Goal: Browse casually: Explore the website without a specific task or goal

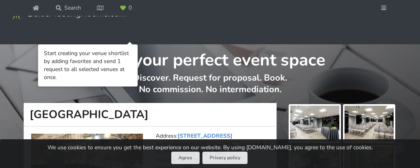
scroll to position [80, 0]
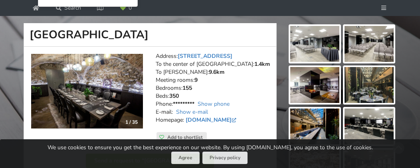
click at [307, 52] on img at bounding box center [314, 44] width 49 height 36
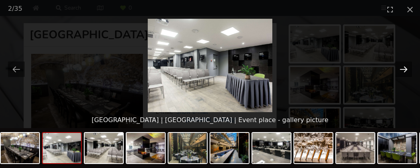
click at [406, 69] on button "Next slide" at bounding box center [403, 70] width 17 height 16
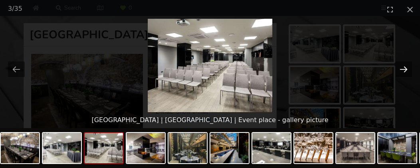
click at [406, 69] on button "Next slide" at bounding box center [403, 70] width 17 height 16
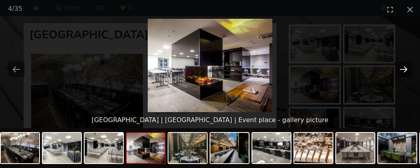
click at [406, 69] on button "Next slide" at bounding box center [403, 70] width 17 height 16
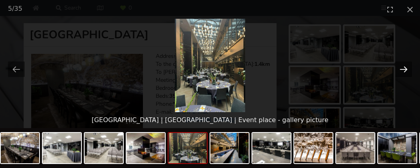
click at [406, 69] on button "Next slide" at bounding box center [403, 70] width 17 height 16
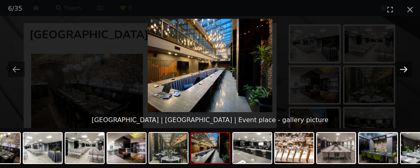
click at [406, 69] on button "Next slide" at bounding box center [403, 70] width 17 height 16
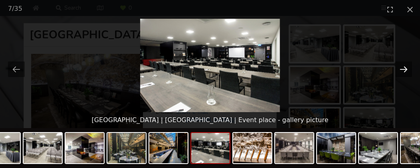
click at [406, 69] on button "Next slide" at bounding box center [403, 70] width 17 height 16
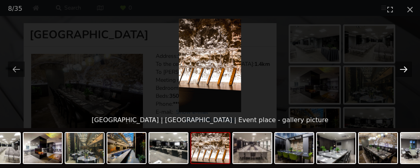
click at [406, 69] on button "Next slide" at bounding box center [403, 70] width 17 height 16
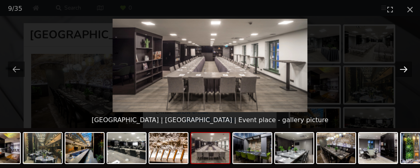
click at [406, 69] on button "Next slide" at bounding box center [403, 70] width 17 height 16
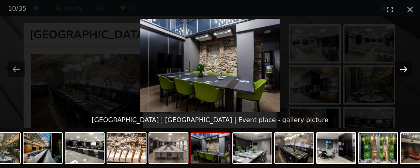
click at [406, 69] on button "Next slide" at bounding box center [403, 70] width 17 height 16
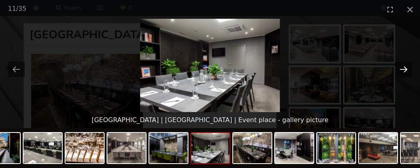
click at [406, 69] on button "Next slide" at bounding box center [403, 70] width 17 height 16
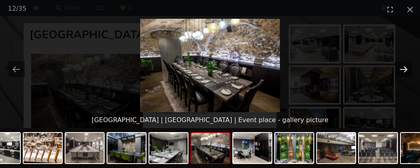
click at [406, 69] on button "Next slide" at bounding box center [403, 70] width 17 height 16
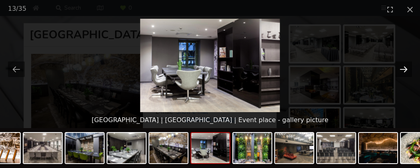
click at [406, 69] on button "Next slide" at bounding box center [403, 70] width 17 height 16
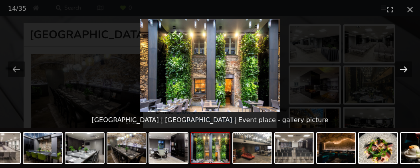
click at [406, 69] on button "Next slide" at bounding box center [403, 70] width 17 height 16
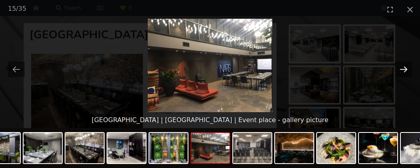
click at [406, 69] on button "Next slide" at bounding box center [403, 70] width 17 height 16
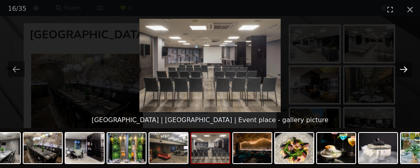
click at [406, 69] on button "Next slide" at bounding box center [403, 70] width 17 height 16
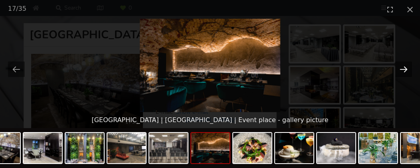
click at [406, 69] on button "Next slide" at bounding box center [403, 70] width 17 height 16
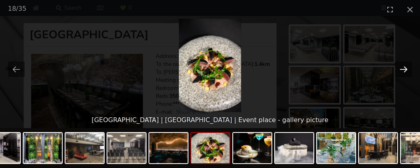
click at [406, 69] on button "Next slide" at bounding box center [403, 70] width 17 height 16
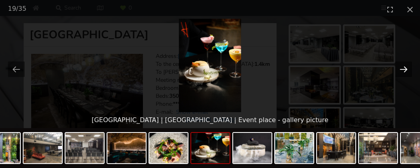
click at [406, 69] on button "Next slide" at bounding box center [403, 70] width 17 height 16
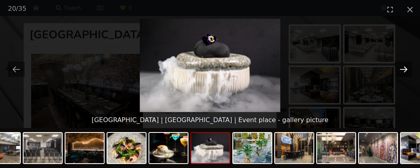
click at [406, 69] on button "Next slide" at bounding box center [403, 70] width 17 height 16
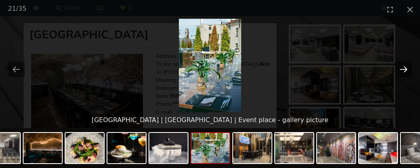
click at [406, 69] on button "Next slide" at bounding box center [403, 70] width 17 height 16
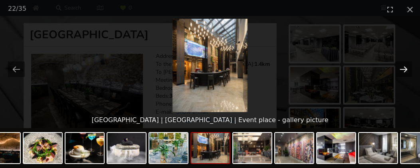
click at [406, 69] on button "Next slide" at bounding box center [403, 70] width 17 height 16
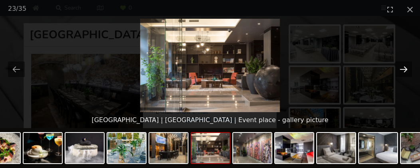
click at [406, 69] on button "Next slide" at bounding box center [403, 70] width 17 height 16
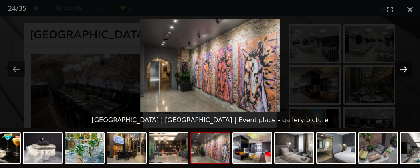
click at [406, 69] on button "Next slide" at bounding box center [403, 70] width 17 height 16
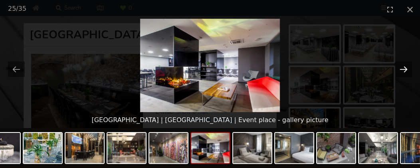
click at [406, 69] on button "Next slide" at bounding box center [403, 70] width 17 height 16
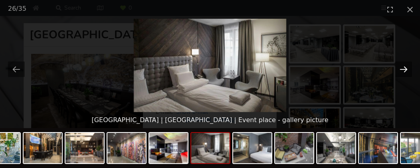
click at [406, 69] on button "Next slide" at bounding box center [403, 70] width 17 height 16
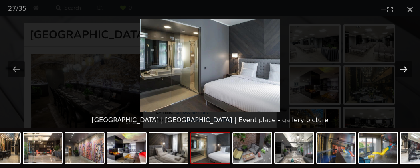
click at [406, 69] on button "Next slide" at bounding box center [403, 70] width 17 height 16
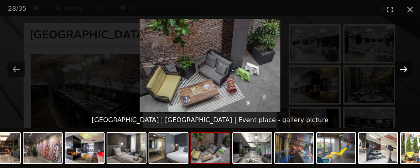
click at [406, 69] on button "Next slide" at bounding box center [403, 70] width 17 height 16
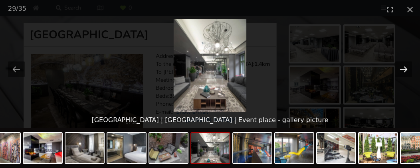
click at [406, 69] on button "Next slide" at bounding box center [403, 70] width 17 height 16
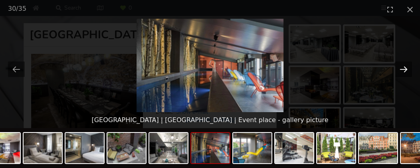
click at [406, 69] on button "Next slide" at bounding box center [403, 70] width 17 height 16
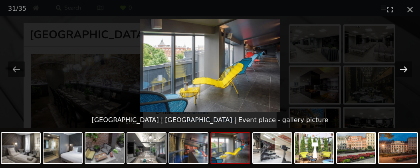
click at [406, 69] on button "Next slide" at bounding box center [403, 70] width 17 height 16
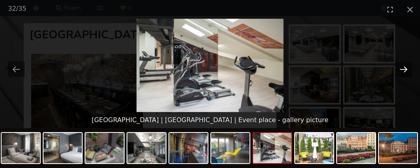
click at [406, 68] on button "Next slide" at bounding box center [403, 70] width 17 height 16
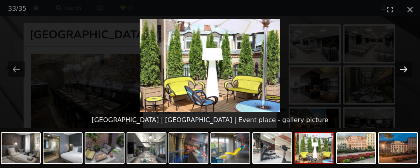
click at [406, 68] on button "Next slide" at bounding box center [403, 70] width 17 height 16
